Goal: Book appointment/travel/reservation

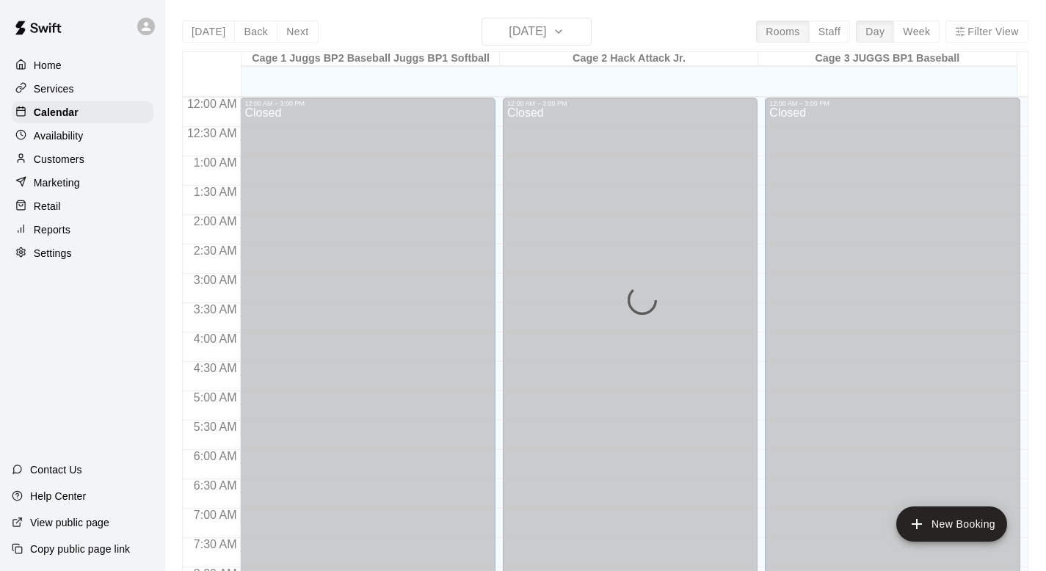
scroll to position [644, 0]
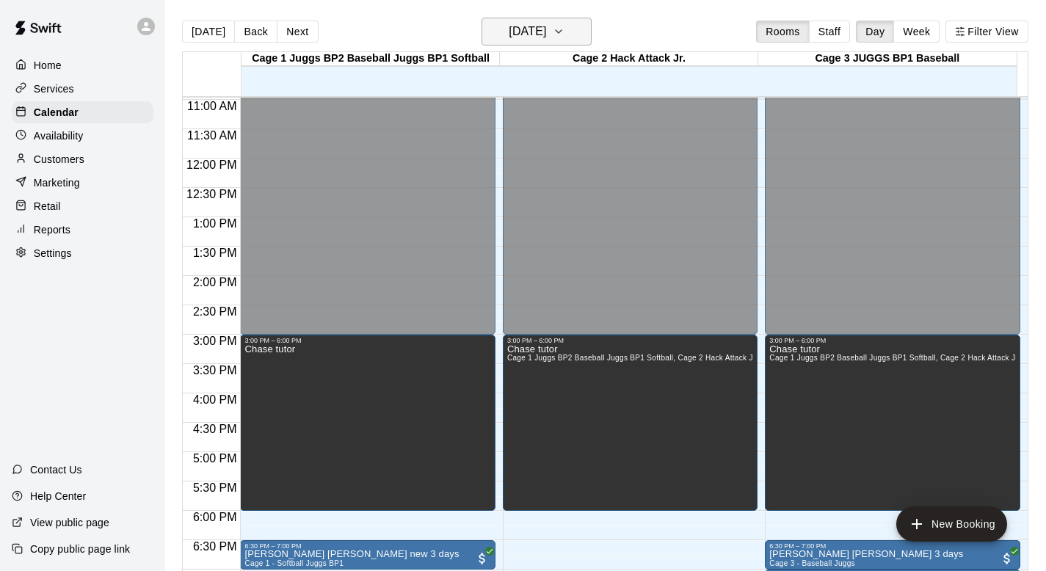
click at [513, 28] on icon "button" at bounding box center [559, 32] width 12 height 18
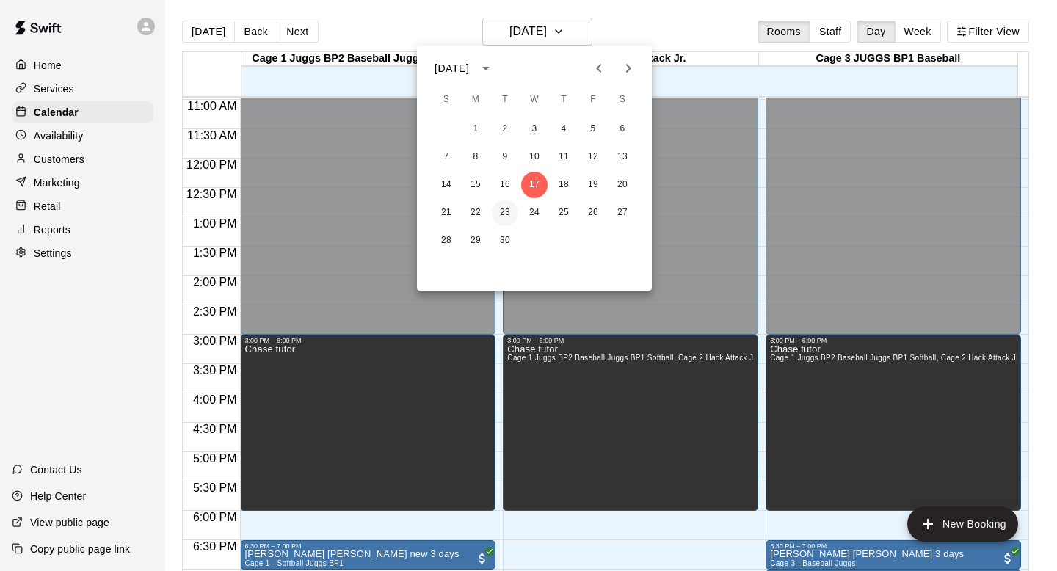
click at [501, 210] on button "23" at bounding box center [505, 213] width 26 height 26
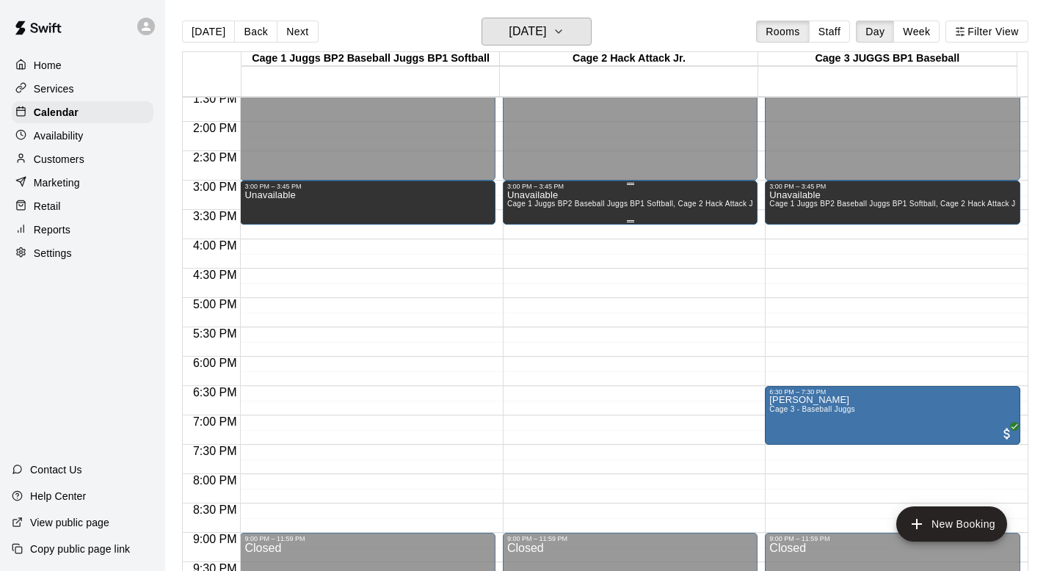
scroll to position [797, 0]
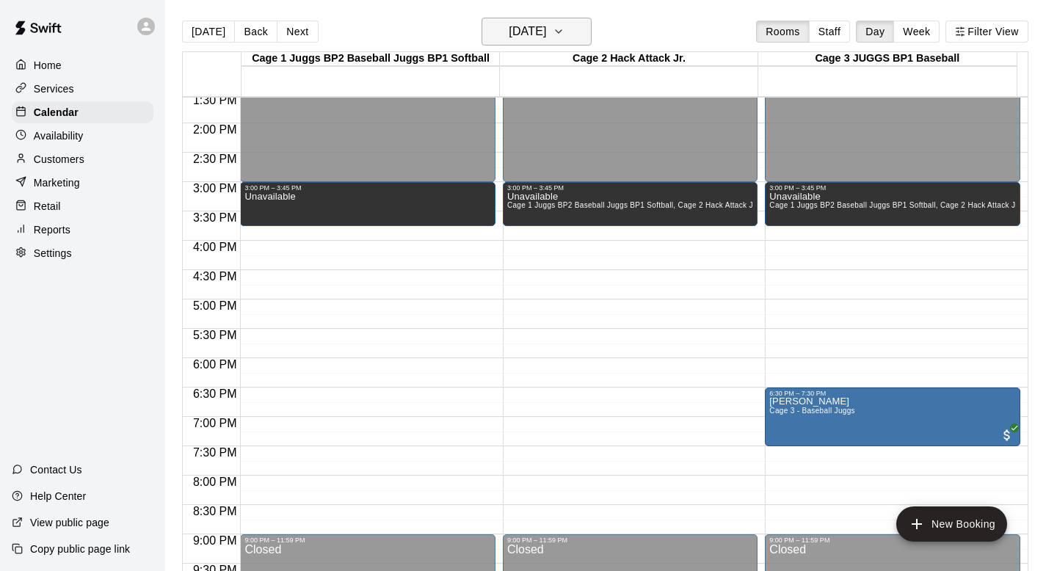
click at [513, 26] on icon "button" at bounding box center [559, 32] width 12 height 18
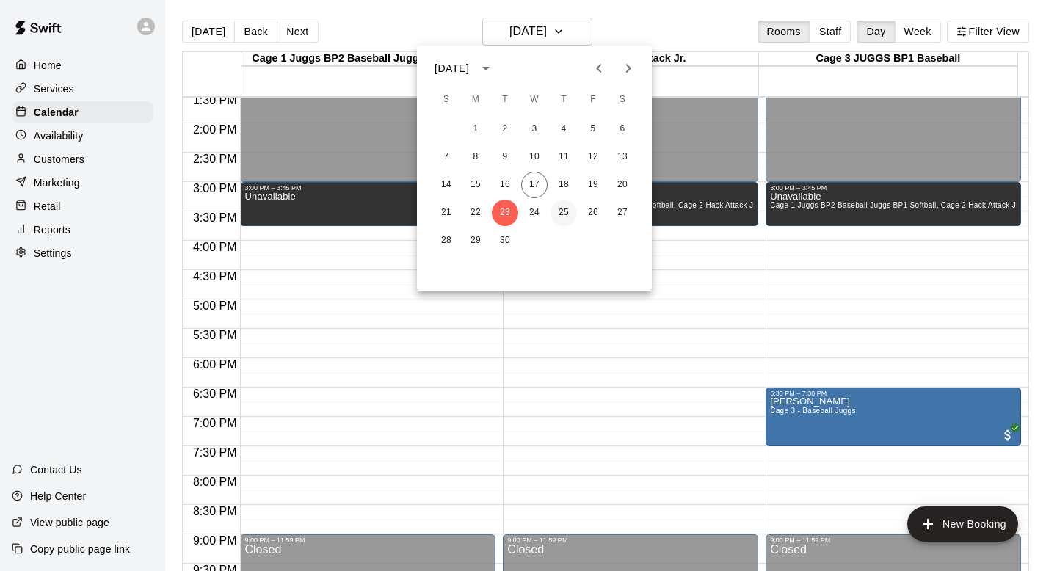
click at [513, 211] on button "25" at bounding box center [564, 213] width 26 height 26
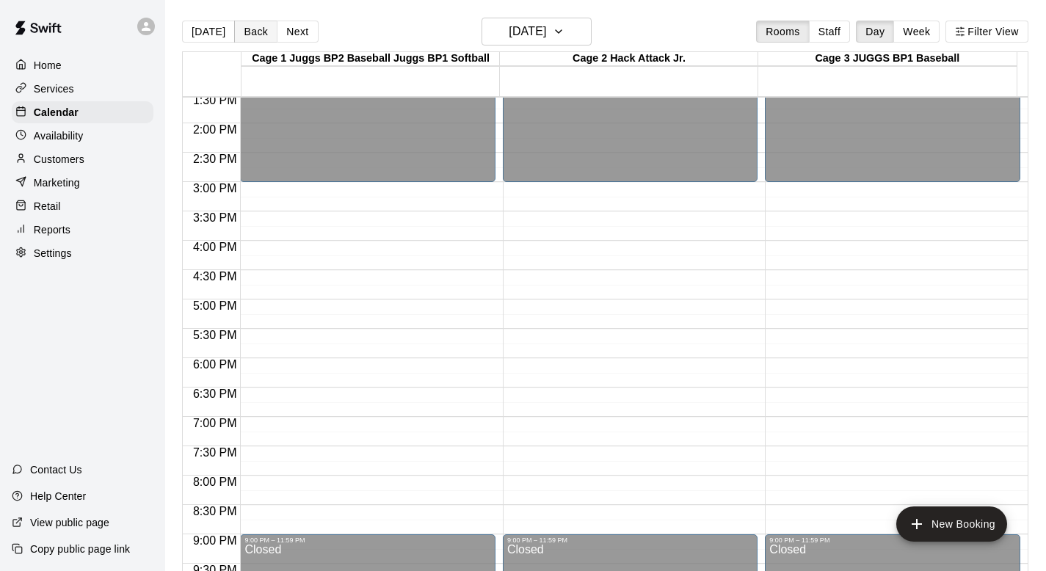
click at [253, 29] on button "Back" at bounding box center [255, 32] width 43 height 22
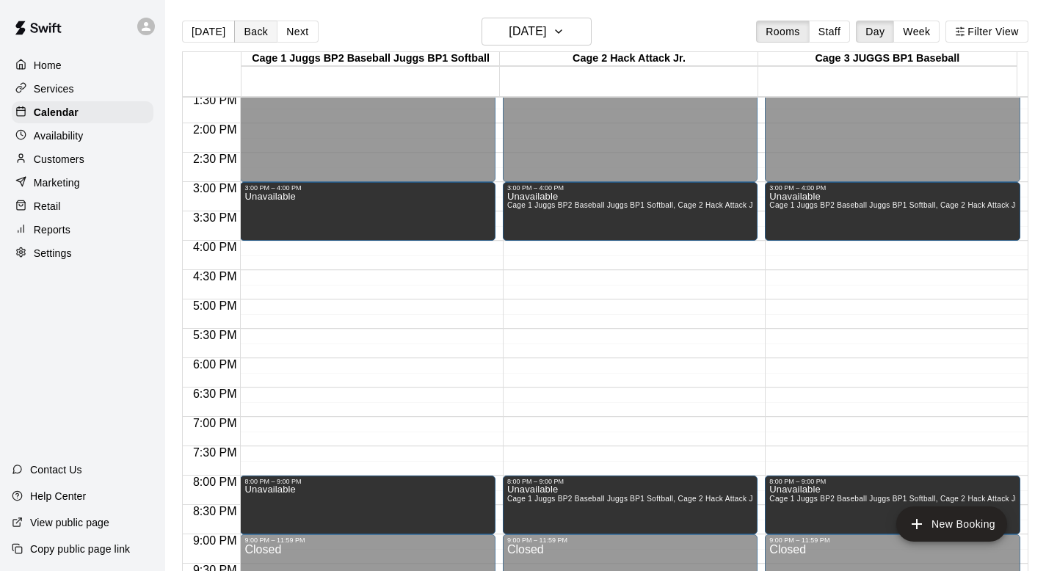
click at [260, 31] on button "Back" at bounding box center [255, 32] width 43 height 22
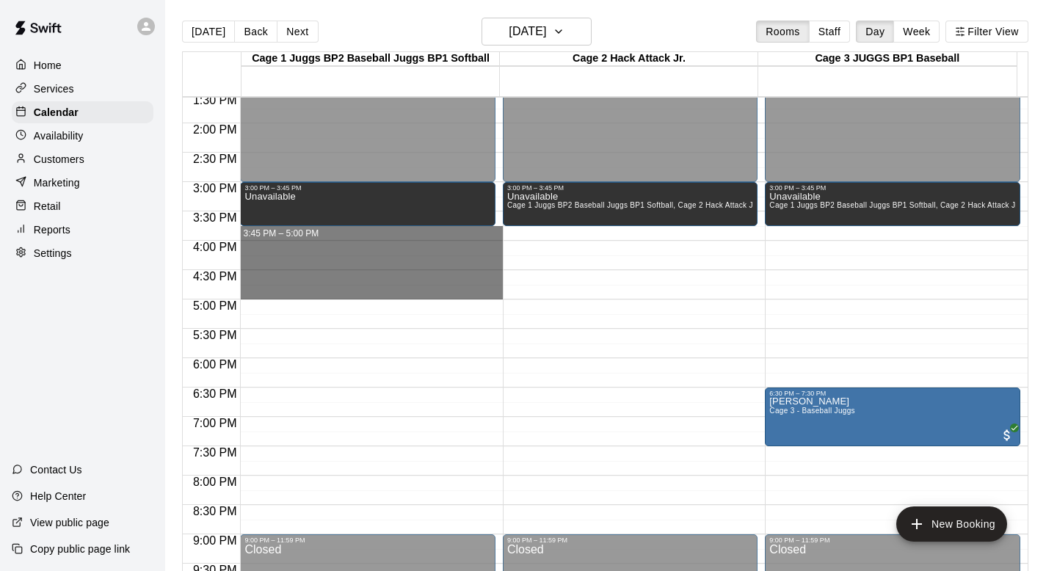
drag, startPoint x: 271, startPoint y: 230, endPoint x: 268, endPoint y: 290, distance: 60.3
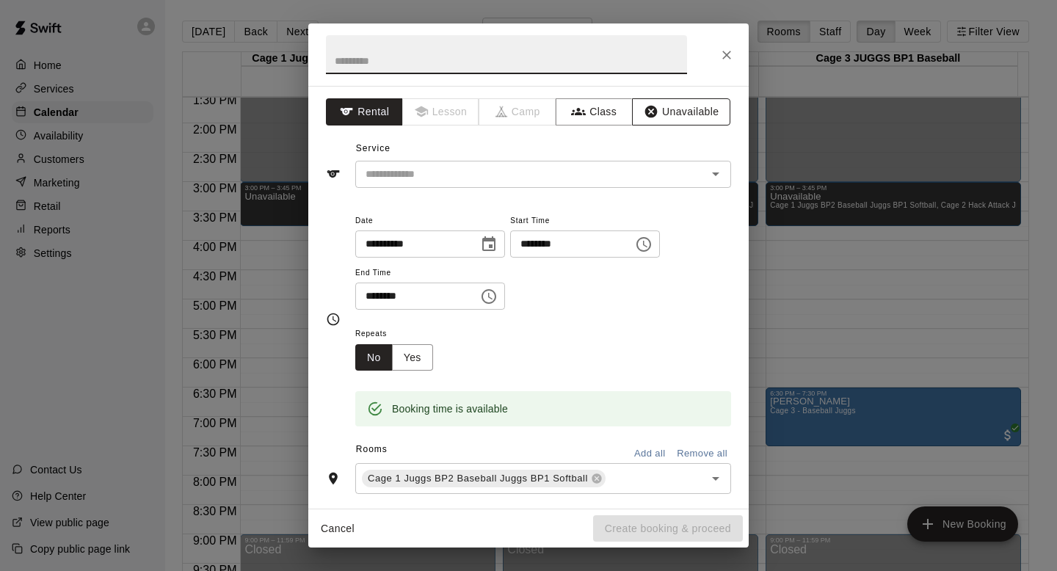
click at [513, 111] on button "Unavailable" at bounding box center [681, 111] width 98 height 27
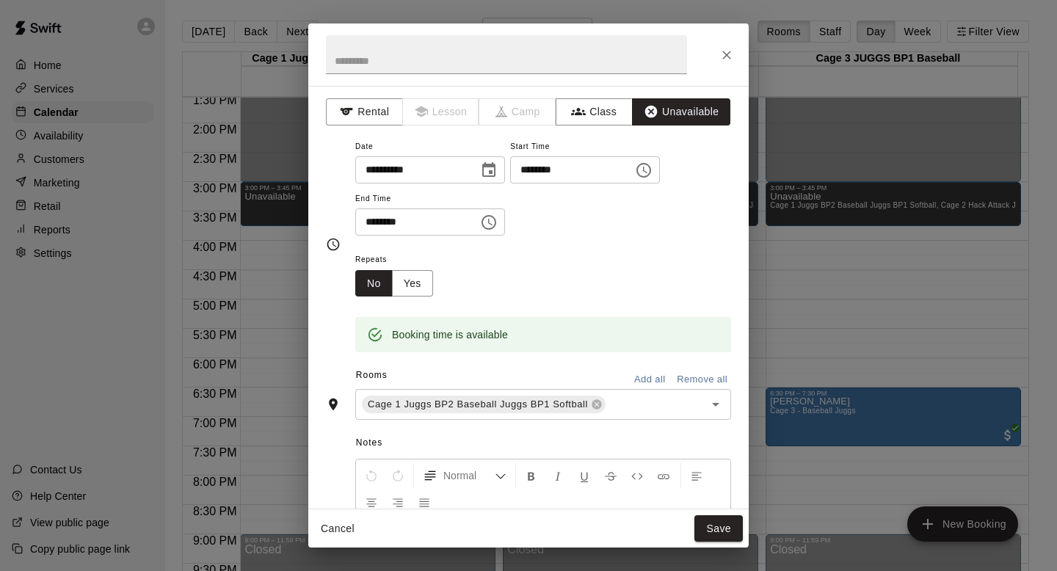
click at [513, 380] on button "Add all" at bounding box center [649, 380] width 47 height 23
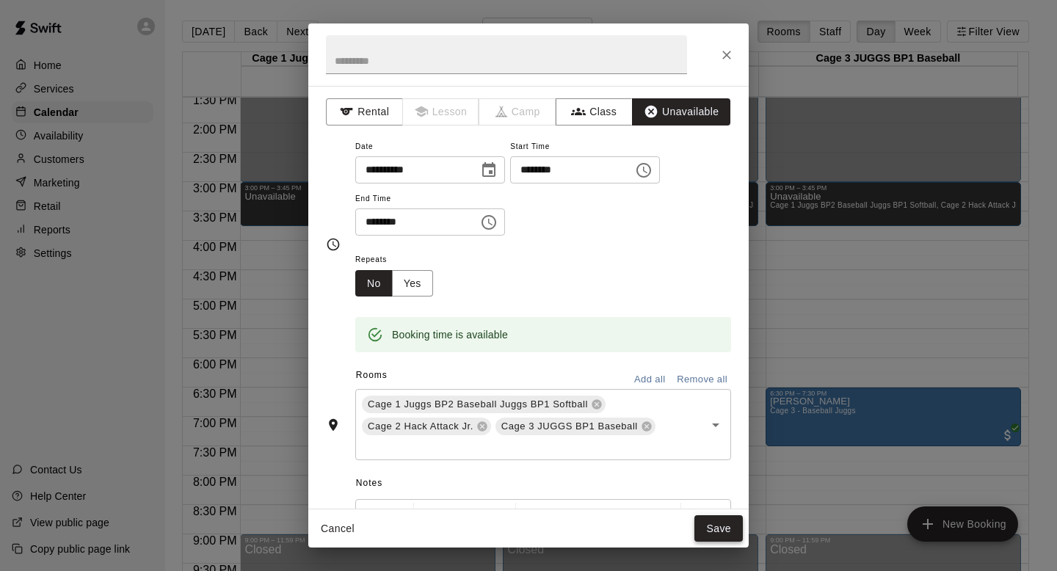
click at [513, 509] on button "Save" at bounding box center [718, 528] width 48 height 27
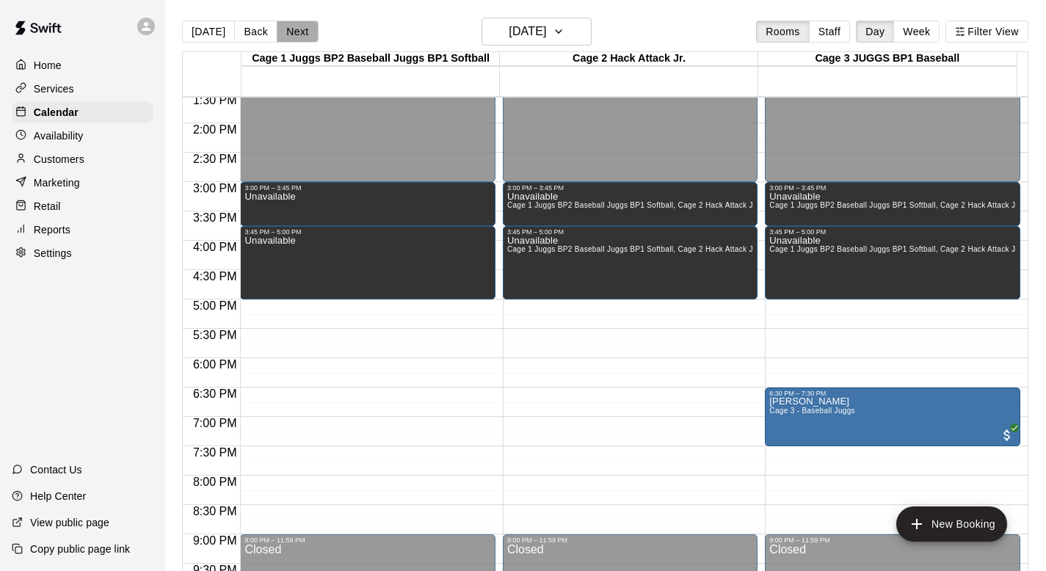
click at [296, 29] on button "Next" at bounding box center [297, 32] width 41 height 22
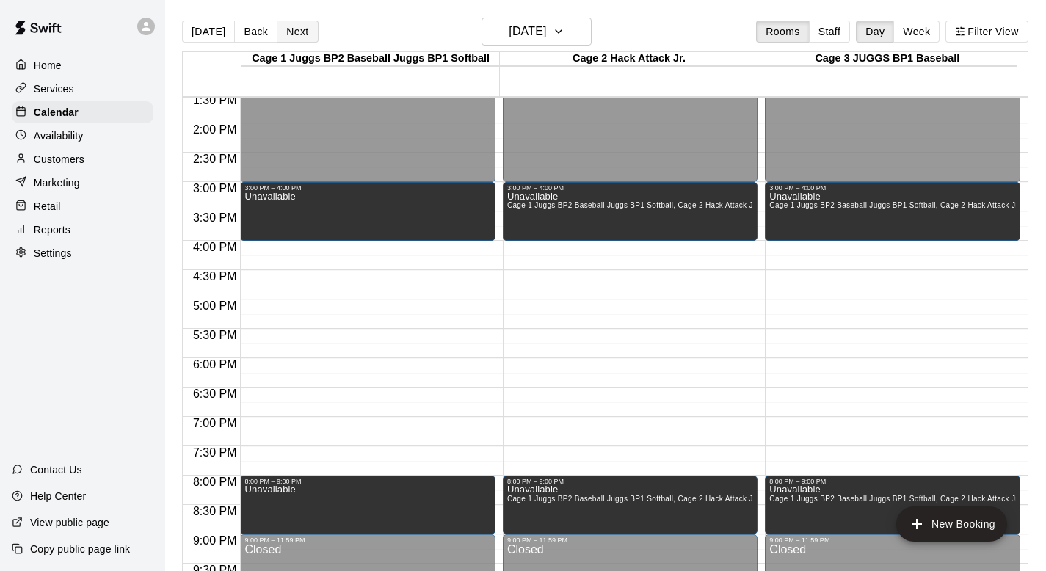
click at [296, 29] on button "Next" at bounding box center [297, 32] width 41 height 22
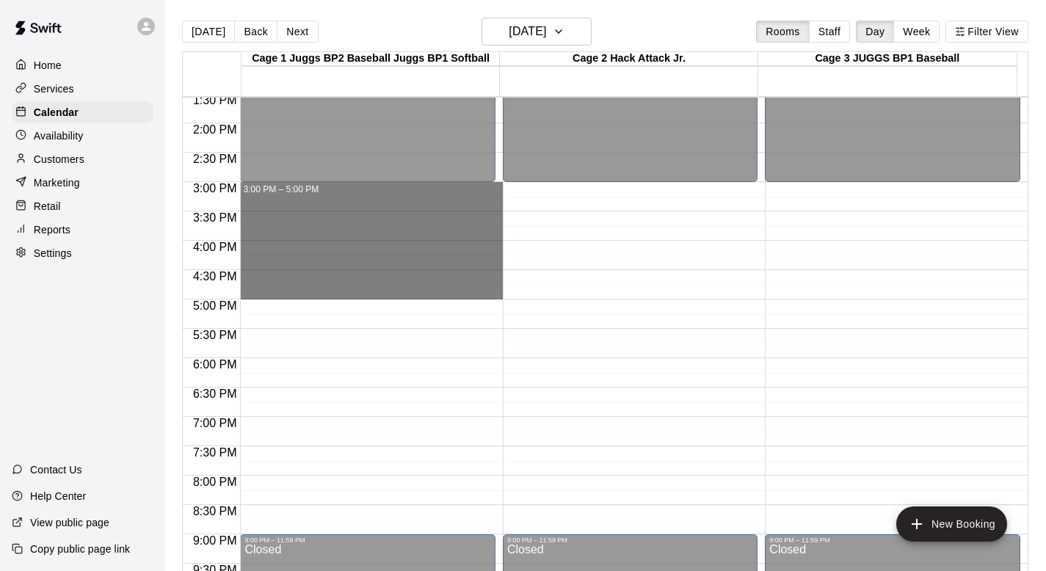
drag, startPoint x: 291, startPoint y: 189, endPoint x: 291, endPoint y: 289, distance: 99.8
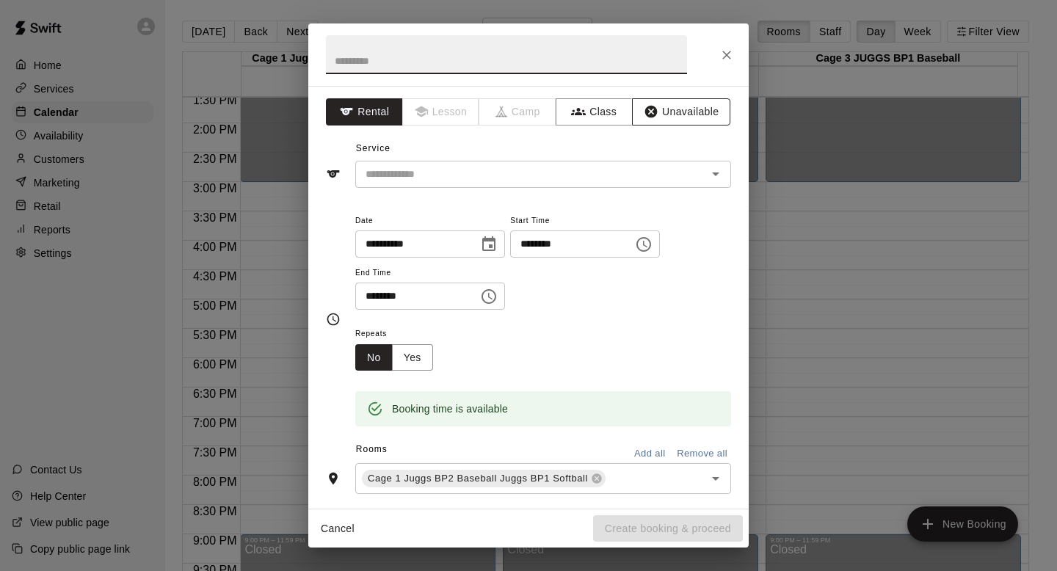
click at [513, 107] on button "Unavailable" at bounding box center [681, 111] width 98 height 27
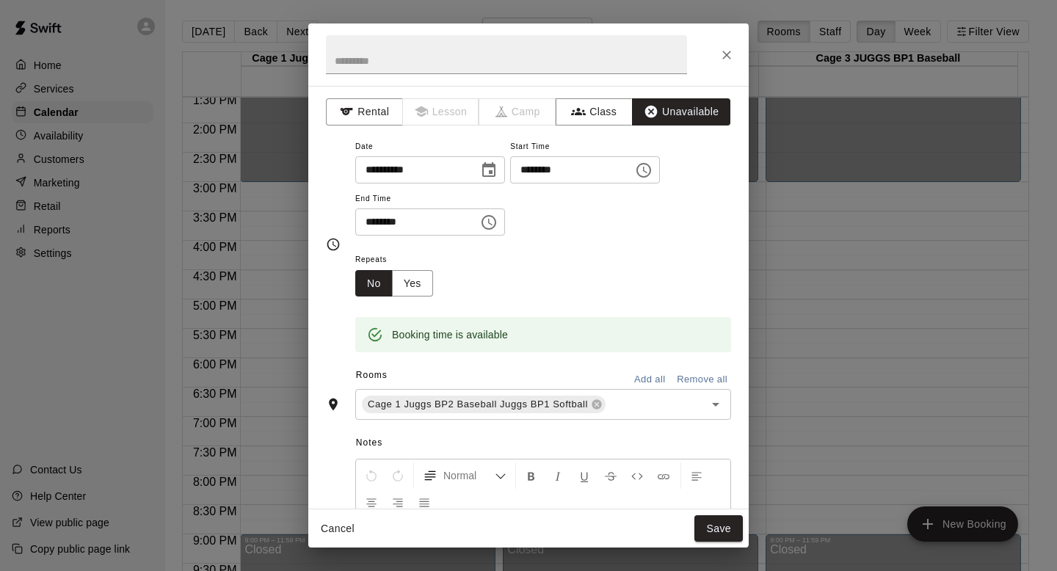
click at [513, 376] on button "Add all" at bounding box center [649, 380] width 47 height 23
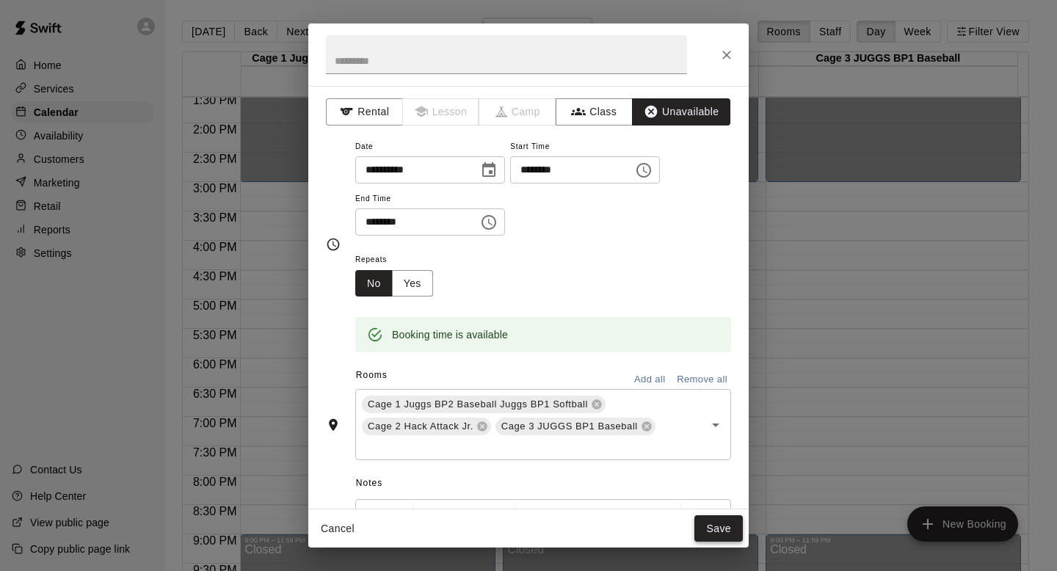
click at [513, 509] on button "Save" at bounding box center [718, 528] width 48 height 27
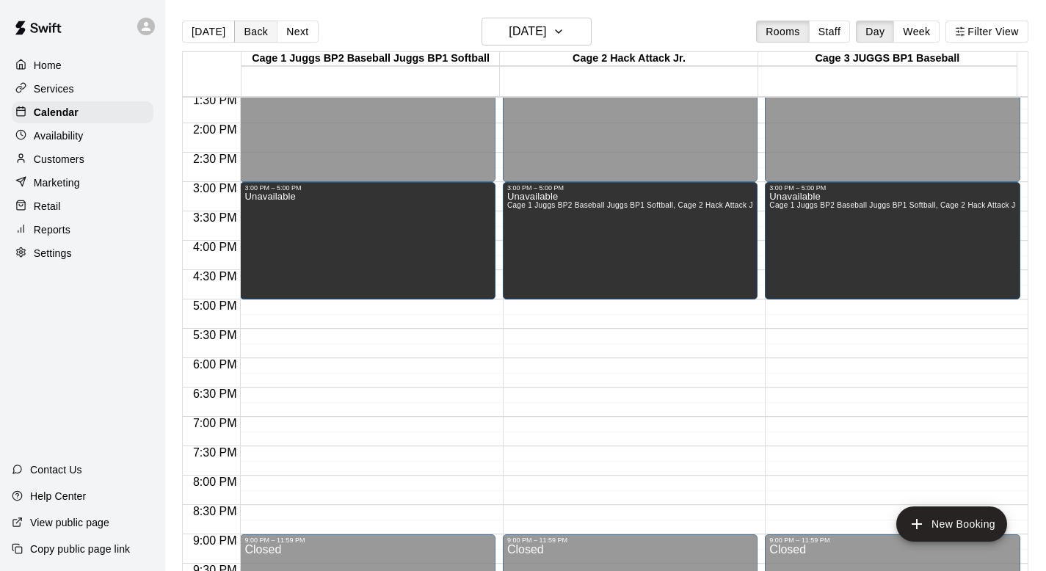
click at [253, 36] on button "Back" at bounding box center [255, 32] width 43 height 22
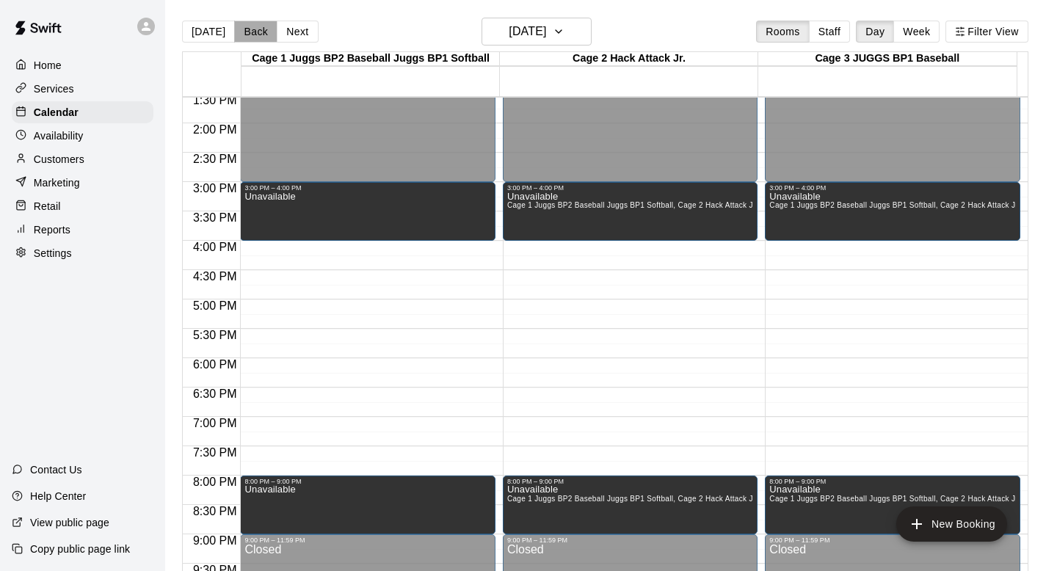
click at [253, 36] on button "Back" at bounding box center [255, 32] width 43 height 22
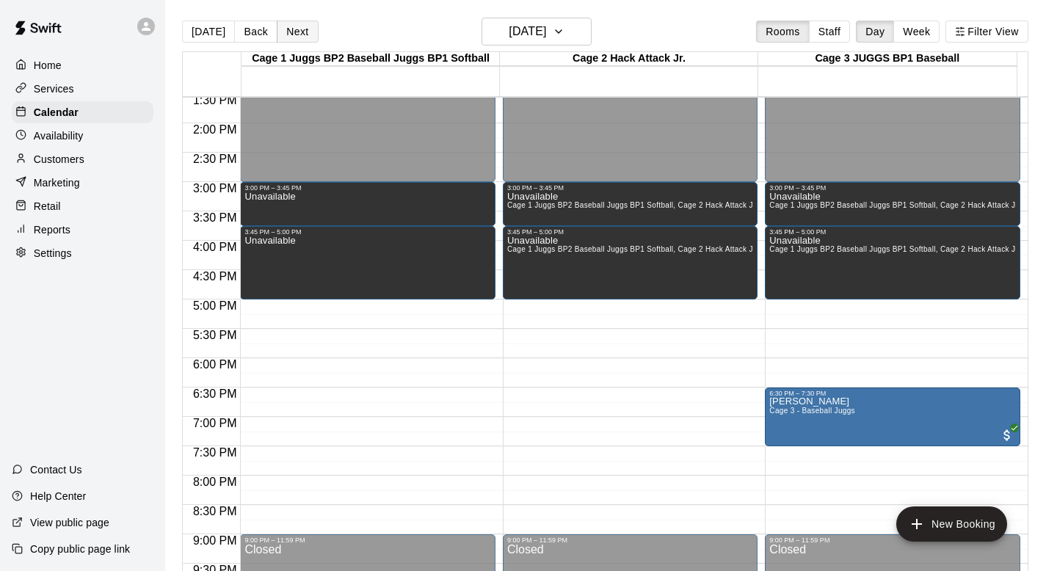
click at [300, 35] on button "Next" at bounding box center [297, 32] width 41 height 22
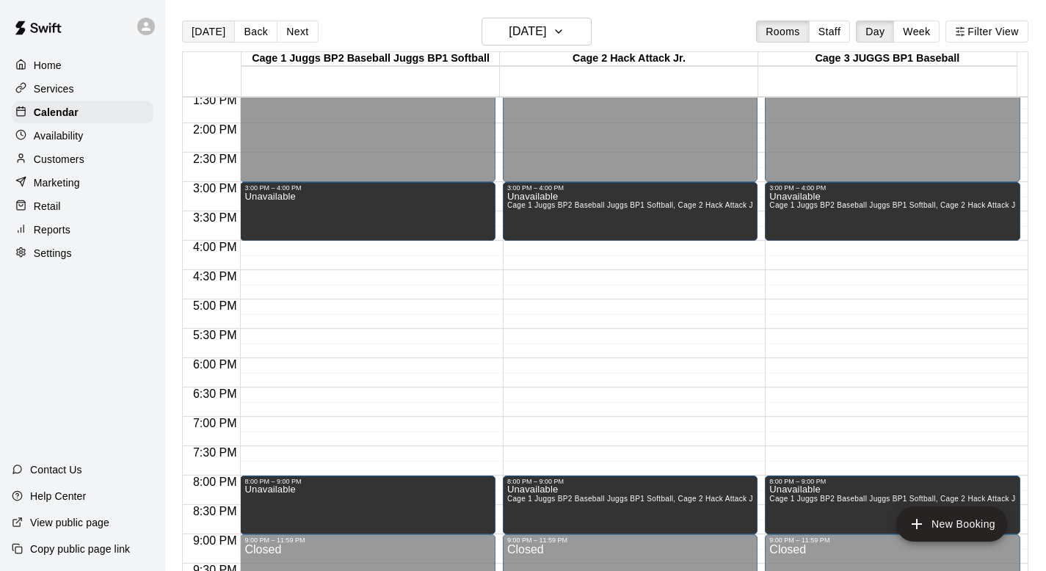
click at [201, 37] on button "[DATE]" at bounding box center [208, 32] width 53 height 22
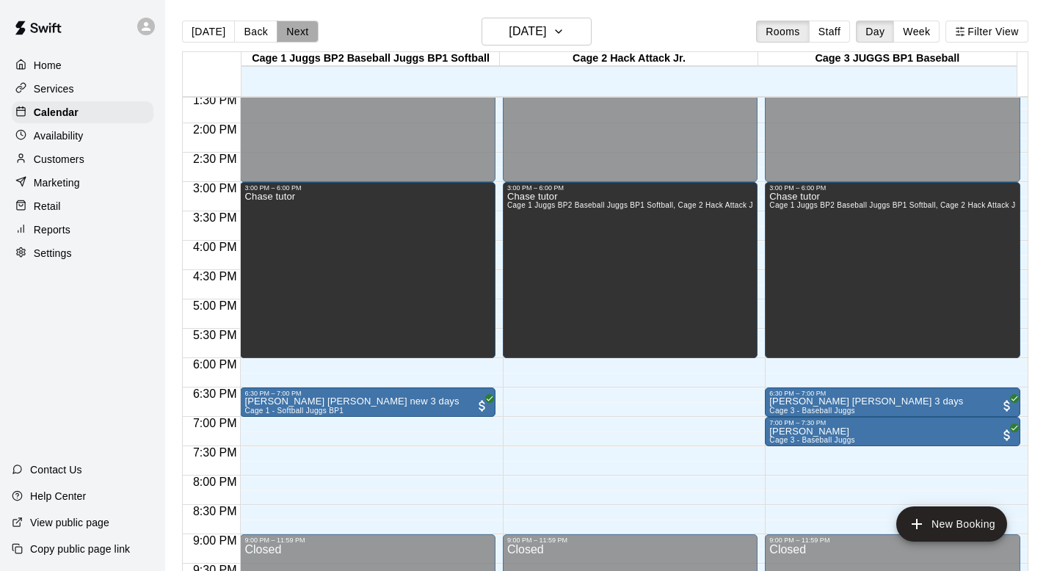
click at [285, 27] on button "Next" at bounding box center [297, 32] width 41 height 22
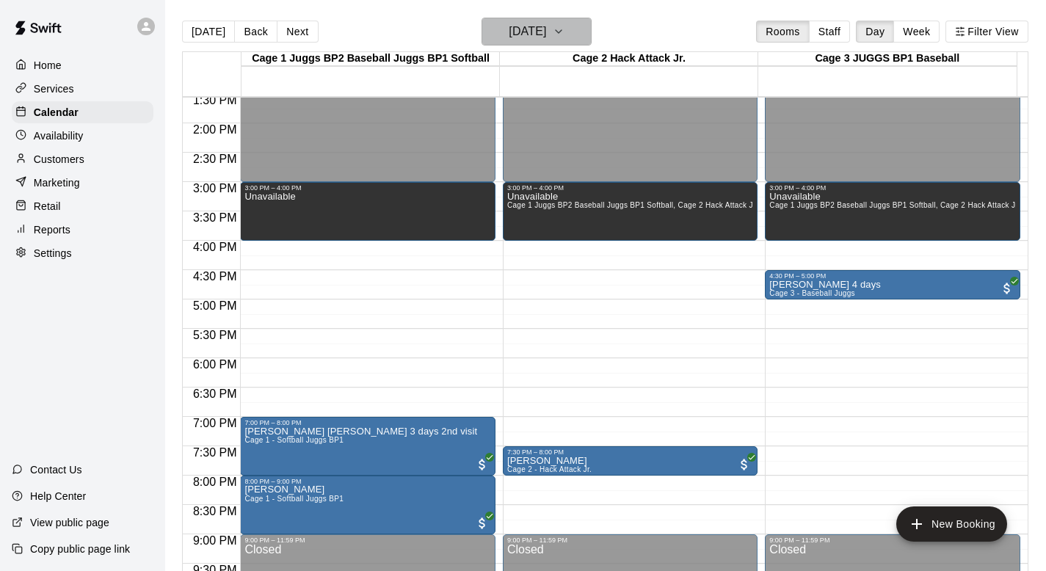
click at [513, 34] on icon "button" at bounding box center [559, 32] width 12 height 18
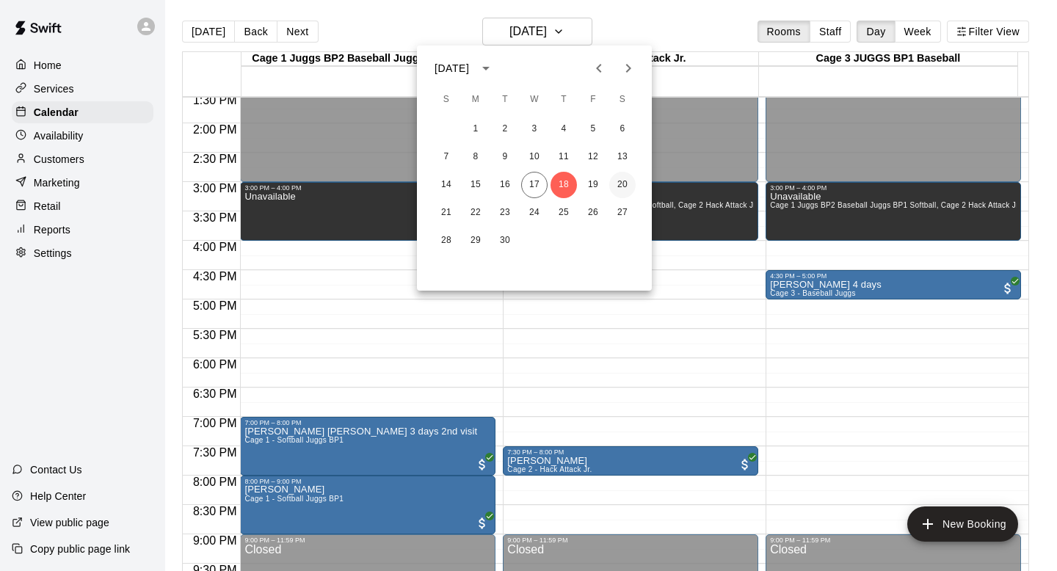
click at [513, 184] on button "20" at bounding box center [622, 185] width 26 height 26
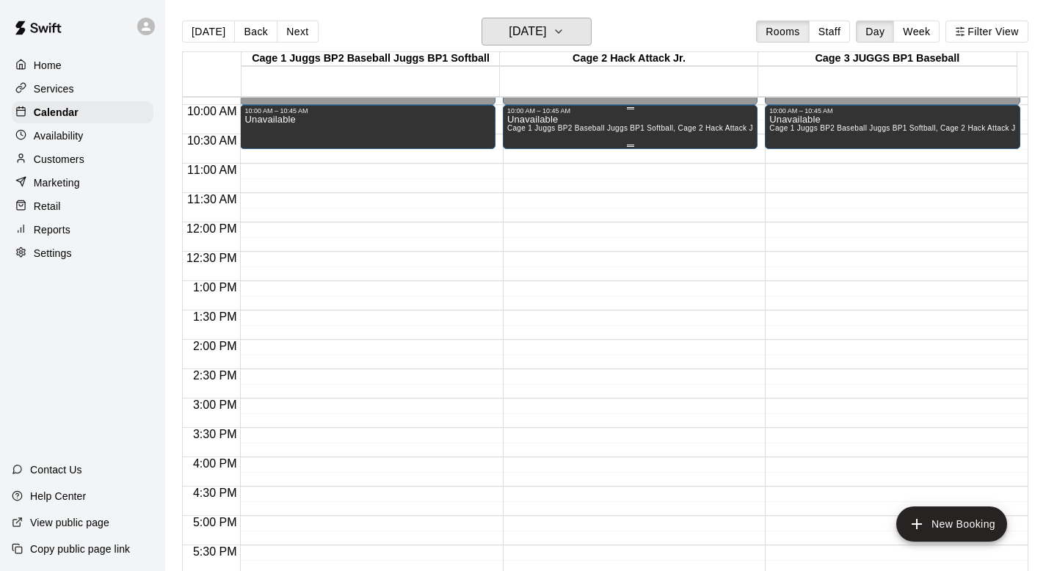
scroll to position [609, 0]
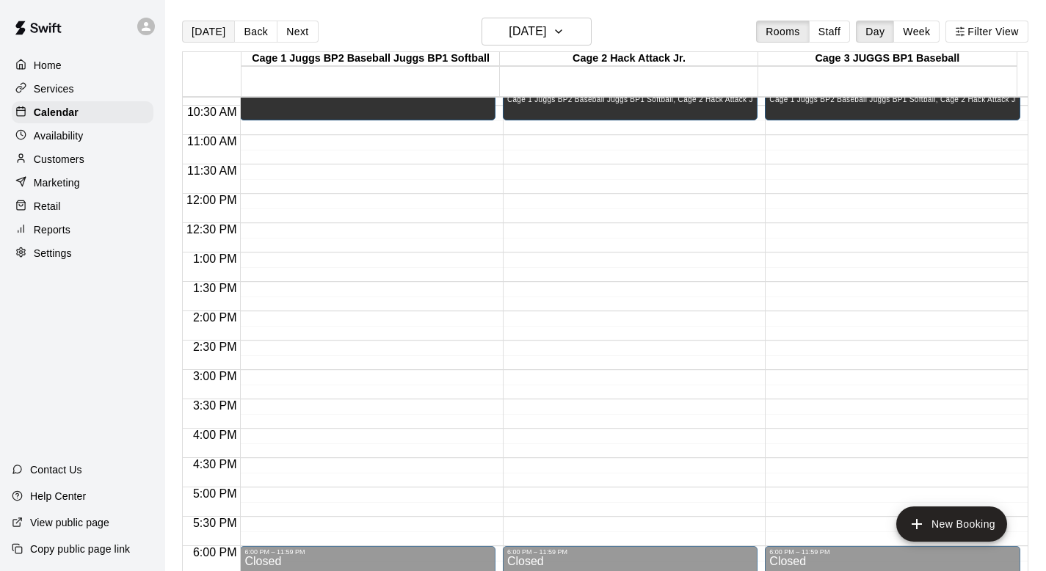
click at [208, 30] on button "[DATE]" at bounding box center [208, 32] width 53 height 22
